Goal: Task Accomplishment & Management: Manage account settings

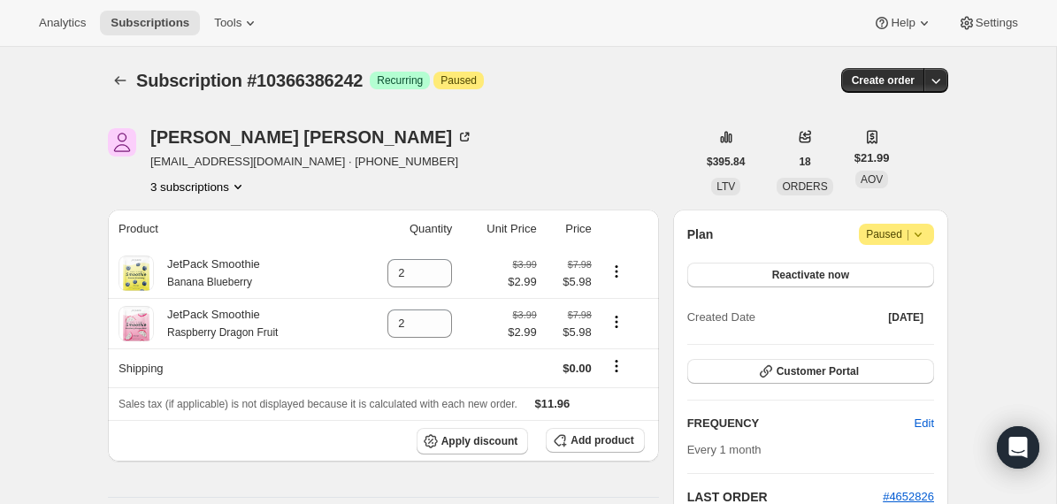
click at [916, 241] on icon at bounding box center [918, 235] width 18 height 18
click at [905, 274] on span "Cancel subscription" at bounding box center [890, 269] width 100 height 13
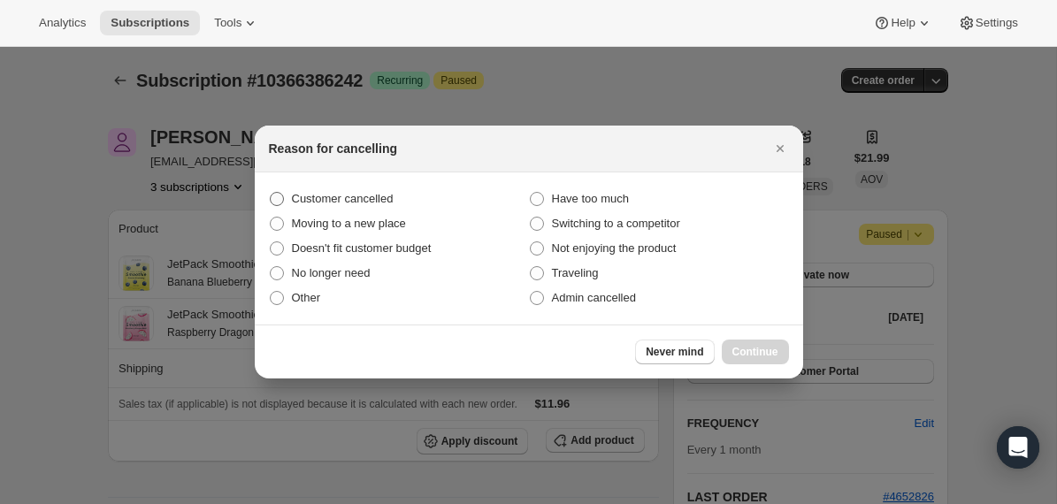
click at [383, 197] on span "Customer cancelled" at bounding box center [343, 198] width 102 height 13
click at [271, 193] on input "Customer cancelled" at bounding box center [270, 192] width 1 height 1
radio input "true"
click at [739, 344] on button "Continue" at bounding box center [755, 352] width 67 height 25
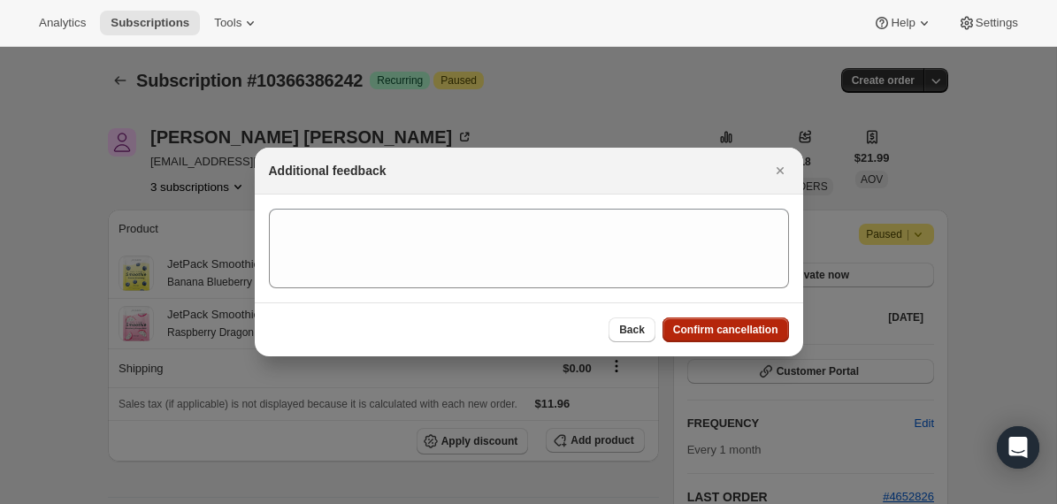
click at [720, 327] on span "Confirm cancellation" at bounding box center [725, 330] width 105 height 14
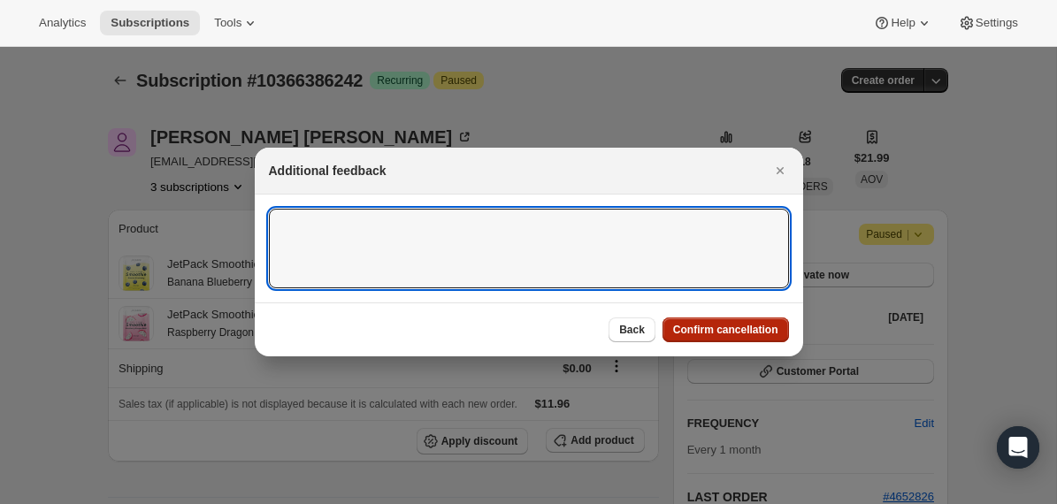
click at [720, 288] on textarea ":rbn:" at bounding box center [529, 249] width 520 height 80
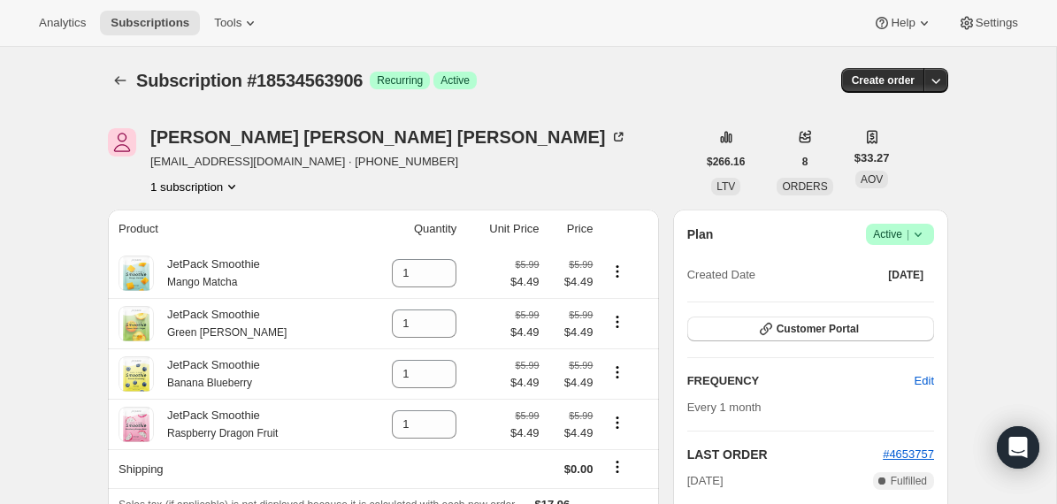
click at [917, 223] on div "Plan Success Active | Created Date [DATE] Customer Portal FREQUENCY Edit Every …" at bounding box center [810, 438] width 275 height 457
click at [917, 229] on icon at bounding box center [918, 235] width 18 height 18
click at [901, 304] on span "Cancel subscription" at bounding box center [894, 299] width 100 height 13
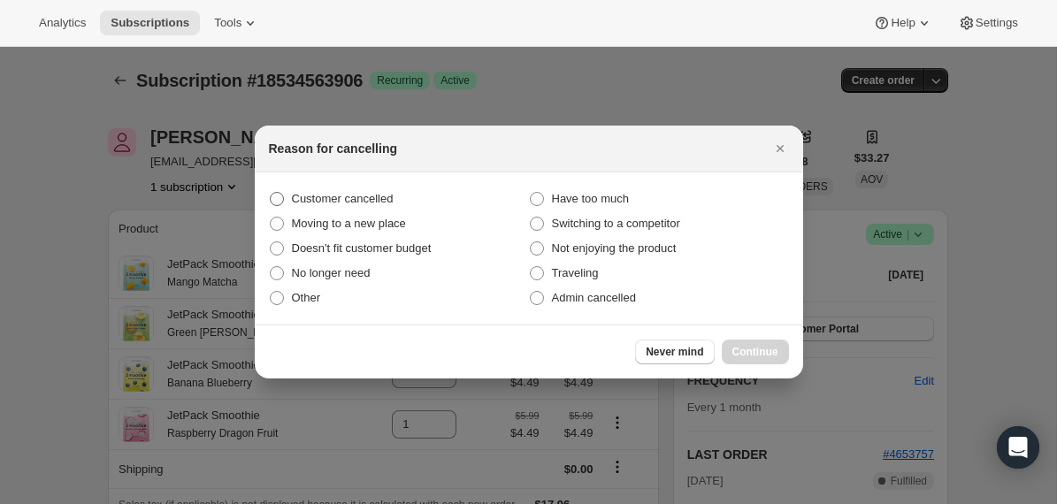
click at [378, 199] on span "Customer cancelled" at bounding box center [343, 198] width 102 height 13
click at [271, 193] on input "Customer cancelled" at bounding box center [270, 192] width 1 height 1
radio input "true"
click at [743, 349] on span "Continue" at bounding box center [755, 352] width 46 height 14
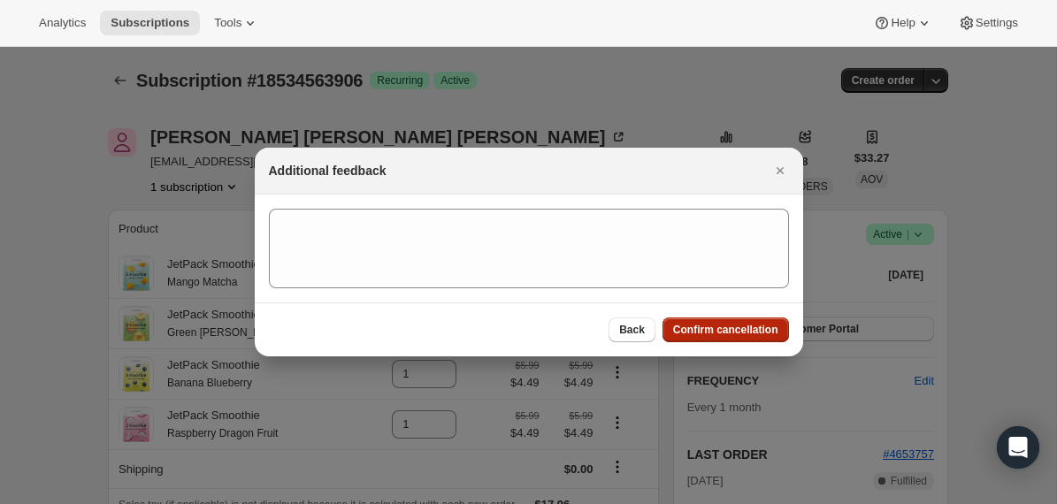
click at [701, 336] on span "Confirm cancellation" at bounding box center [725, 330] width 105 height 14
